Goal: Transaction & Acquisition: Purchase product/service

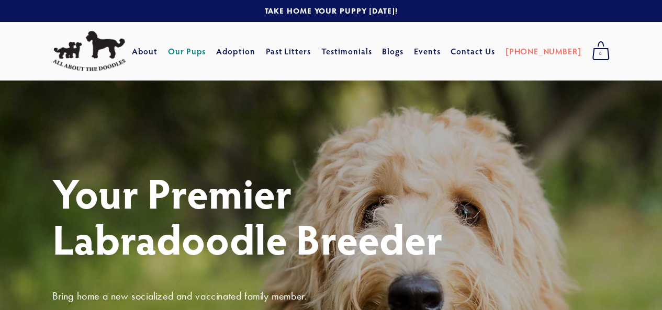
click at [206, 51] on link "Our Pups" at bounding box center [187, 51] width 38 height 19
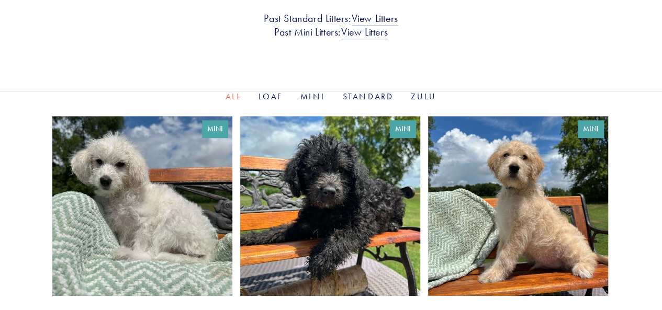
scroll to position [366, 0]
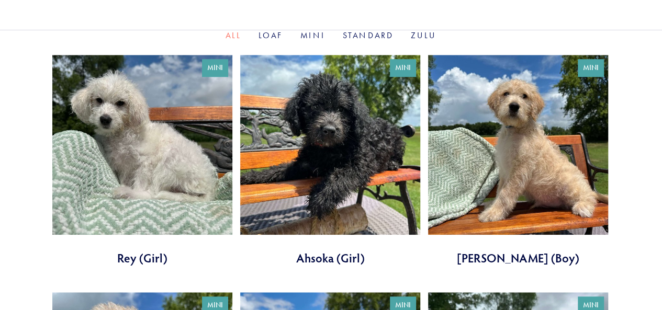
click at [273, 40] on li "Loaf" at bounding box center [271, 36] width 25 height 12
click at [273, 39] on link "Loaf" at bounding box center [271, 35] width 25 height 10
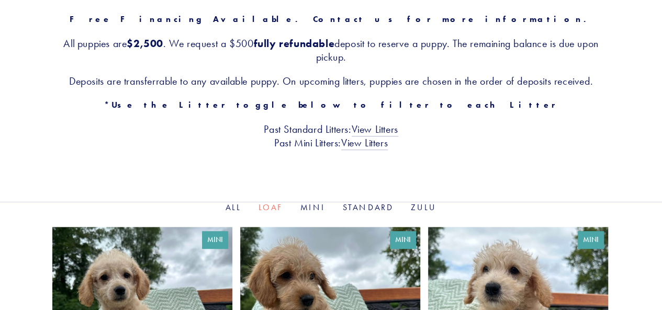
scroll to position [262, 0]
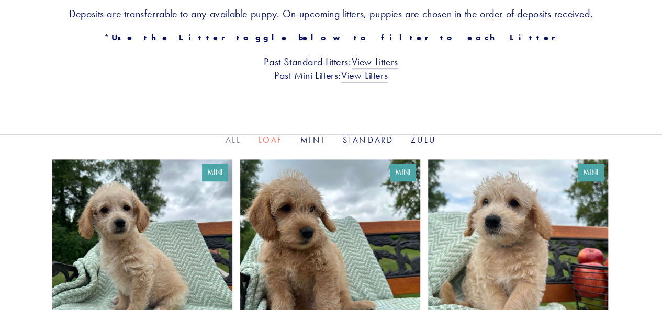
click at [229, 139] on link "All" at bounding box center [234, 140] width 16 height 10
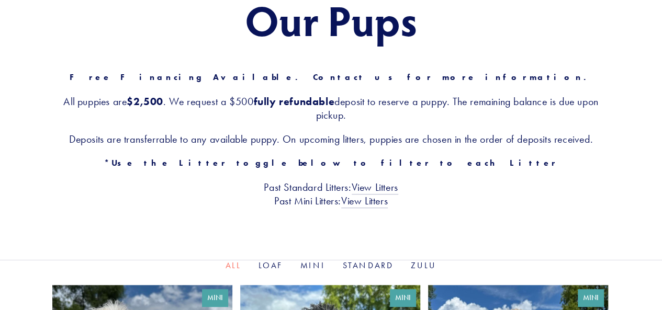
scroll to position [105, 0]
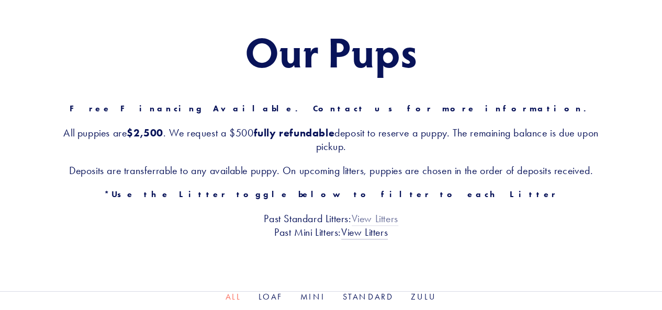
click at [369, 218] on link "View Litters" at bounding box center [375, 219] width 47 height 14
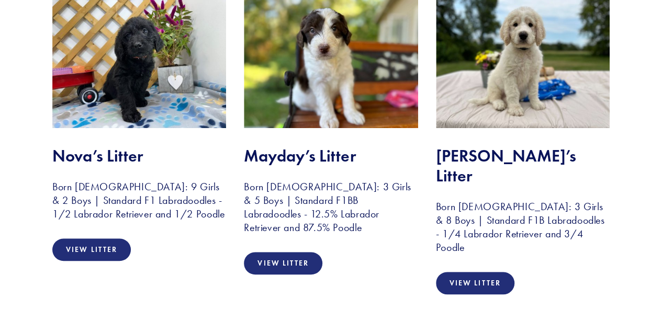
scroll to position [262, 0]
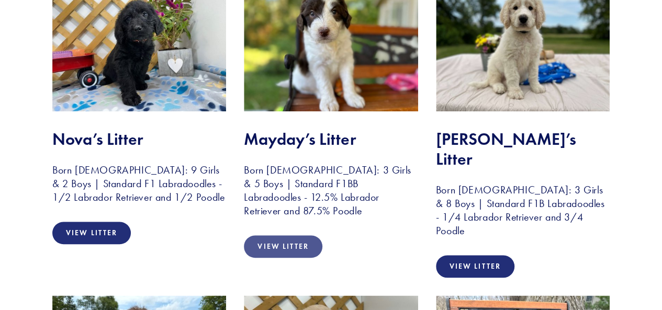
click at [288, 236] on link "View Litter" at bounding box center [283, 246] width 78 height 23
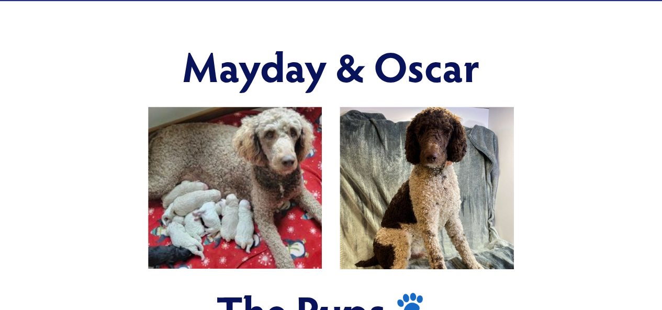
scroll to position [419, 0]
